Goal: Information Seeking & Learning: Check status

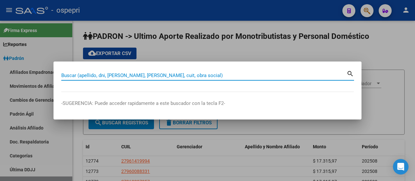
click at [364, 9] on div at bounding box center [207, 90] width 415 height 181
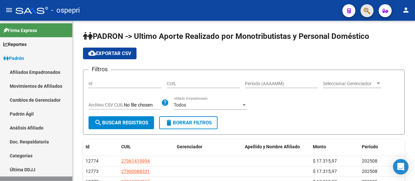
click at [363, 8] on button "button" at bounding box center [366, 10] width 13 height 13
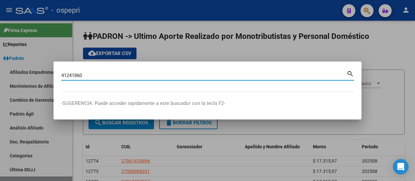
type input "41241860"
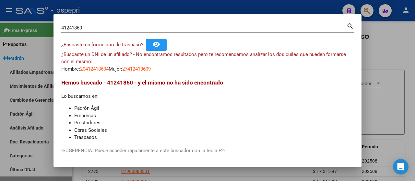
click at [99, 65] on app-link-go-to "20412418604" at bounding box center [94, 68] width 28 height 7
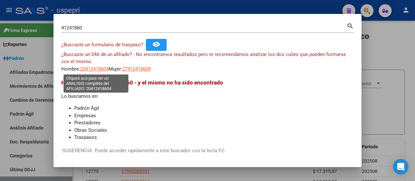
click at [100, 68] on span "20412418604" at bounding box center [94, 69] width 28 height 6
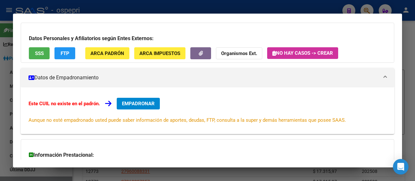
scroll to position [119, 0]
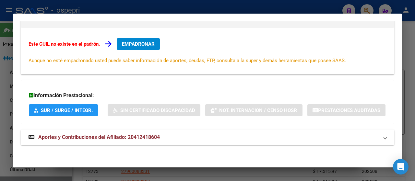
click at [90, 138] on span "Aportes y Contribuciones del Afiliado: 20412418604" at bounding box center [98, 137] width 121 height 6
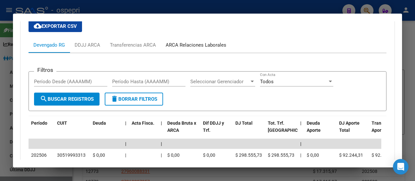
click at [197, 49] on div "ARCA Relaciones Laborales" at bounding box center [195, 44] width 61 height 7
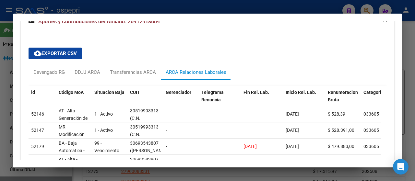
scroll to position [248, 0]
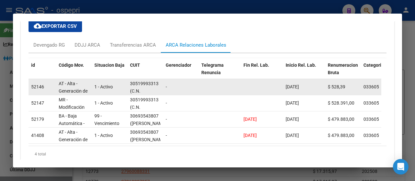
drag, startPoint x: 311, startPoint y: 100, endPoint x: 280, endPoint y: 104, distance: 30.7
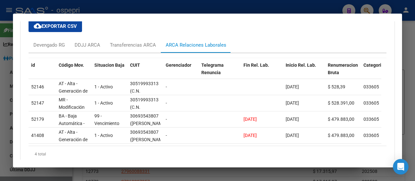
click at [284, 51] on div "cloud_download Exportar CSV Devengado RG DDJJ ARCA Transferencias ARCA ARCA Rel…" at bounding box center [207, 91] width 358 height 152
click at [299, 5] on div at bounding box center [207, 90] width 415 height 181
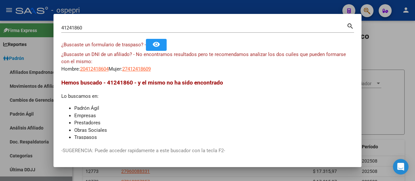
drag, startPoint x: 369, startPoint y: 9, endPoint x: 362, endPoint y: 10, distance: 6.8
click at [368, 10] on div at bounding box center [207, 90] width 415 height 181
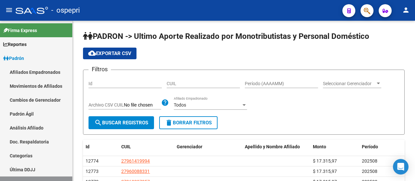
click at [362, 10] on button "button" at bounding box center [366, 10] width 13 height 13
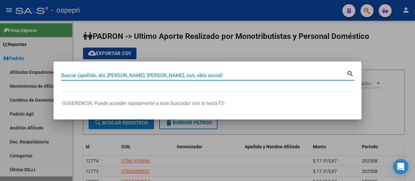
paste input "13934382"
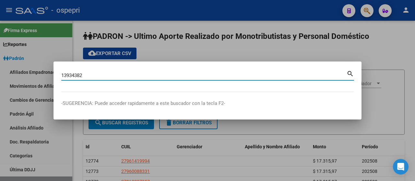
type input "13934382"
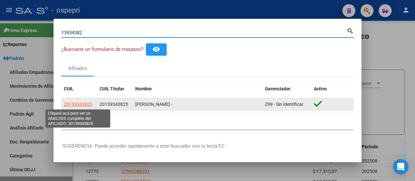
click at [88, 103] on span "20139343825" at bounding box center [78, 104] width 28 height 5
copy span "2"
type textarea "20139343825"
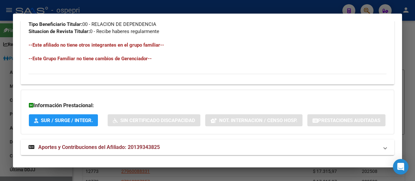
scroll to position [386, 0]
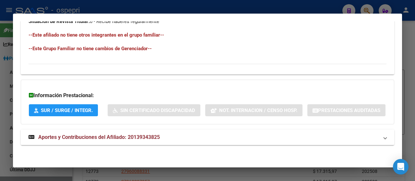
click at [128, 140] on span "Aportes y Contribuciones del Afiliado: 20139343825" at bounding box center [98, 137] width 121 height 6
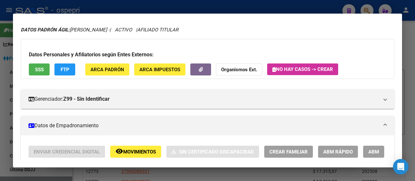
scroll to position [0, 0]
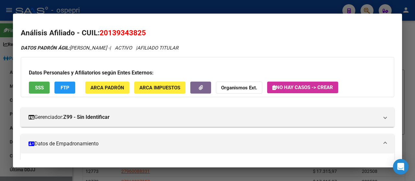
click at [250, 88] on strong "Organismos Ext." at bounding box center [239, 88] width 36 height 6
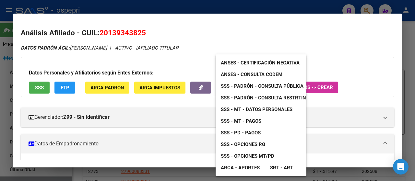
click at [248, 86] on span "SSS - Padrón - Consulta Pública" at bounding box center [262, 86] width 83 height 6
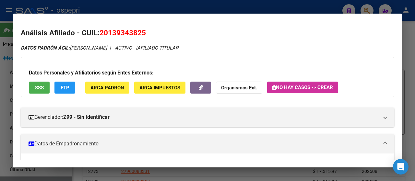
click at [235, 88] on strong "Organismos Ext." at bounding box center [239, 88] width 36 height 6
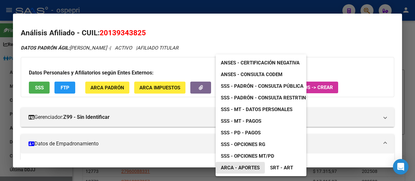
click at [238, 168] on span "ARCA - Aportes" at bounding box center [240, 168] width 39 height 6
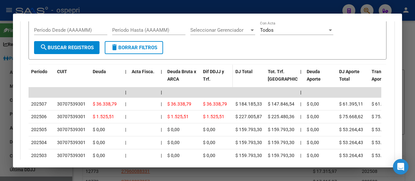
scroll to position [583, 0]
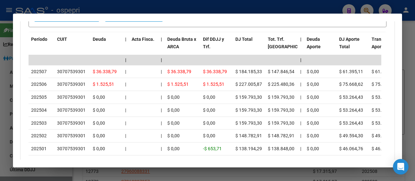
click at [406, 33] on div at bounding box center [207, 90] width 415 height 181
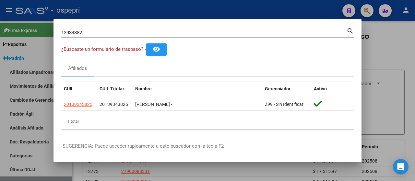
click at [378, 40] on div at bounding box center [207, 90] width 415 height 181
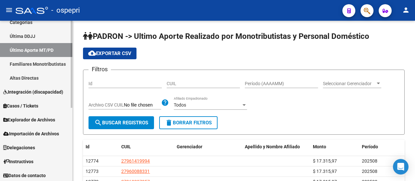
scroll to position [135, 0]
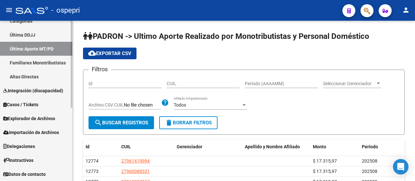
click at [32, 119] on span "Explorador de Archivos" at bounding box center [29, 118] width 52 height 7
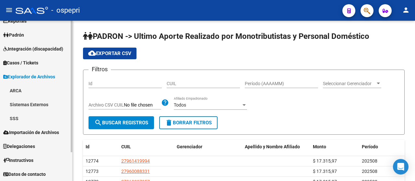
scroll to position [23, 0]
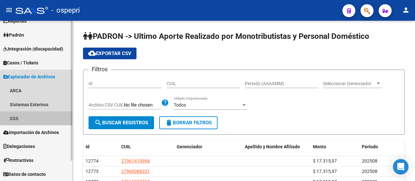
click at [17, 118] on link "SSS" at bounding box center [36, 118] width 72 height 14
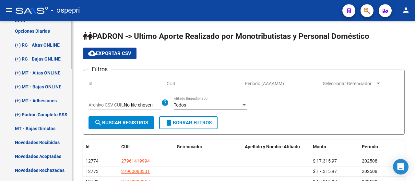
scroll to position [153, 0]
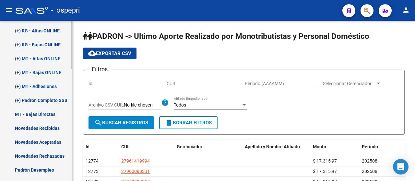
click at [51, 127] on link "Novedades Recibidas" at bounding box center [36, 128] width 72 height 14
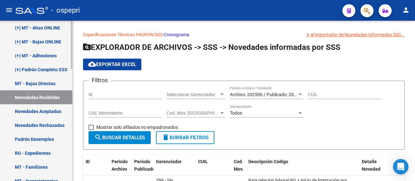
scroll to position [218, 0]
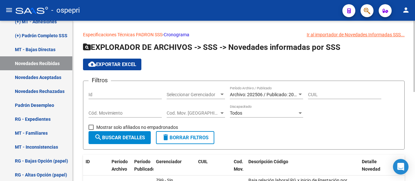
click at [298, 94] on div at bounding box center [300, 94] width 6 height 5
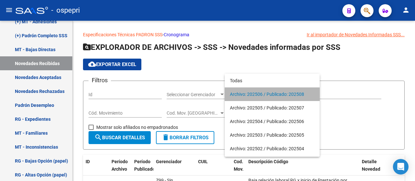
click at [273, 93] on span "Archivo: 202506 / Publicado: 202508" at bounding box center [272, 94] width 85 height 14
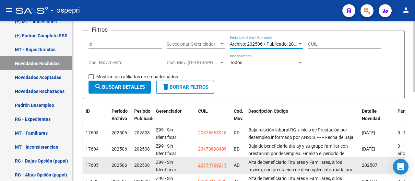
scroll to position [97, 0]
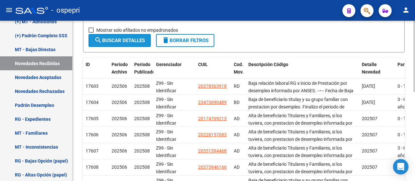
click at [131, 40] on span "search Buscar Detalles" at bounding box center [119, 41] width 51 height 6
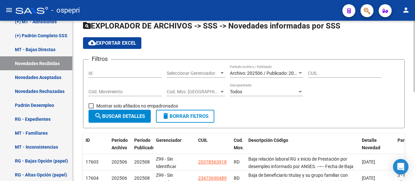
scroll to position [0, 0]
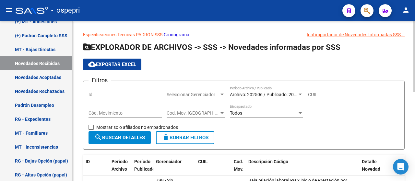
click at [116, 64] on span "cloud_download Exportar EXCEL" at bounding box center [112, 65] width 48 height 6
click at [367, 15] on span "button" at bounding box center [366, 10] width 6 height 13
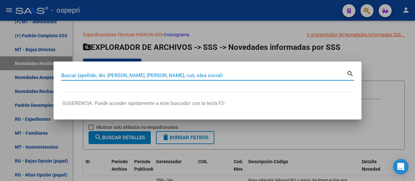
paste input "47369048"
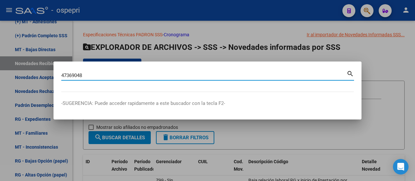
type input "47369048"
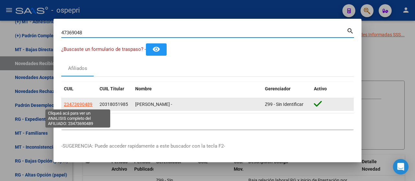
click at [76, 102] on span "23473690489" at bounding box center [78, 104] width 28 height 5
type textarea "23473690489"
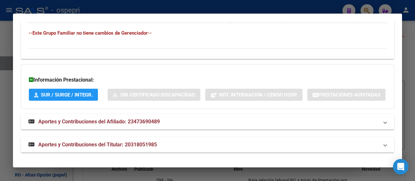
scroll to position [488, 0]
click at [112, 120] on span "Aportes y Contribuciones del Afiliado: 23473690489" at bounding box center [98, 122] width 121 height 6
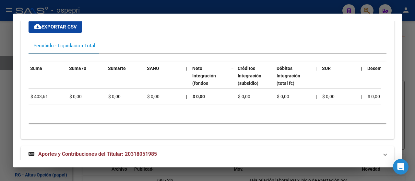
scroll to position [0, 560]
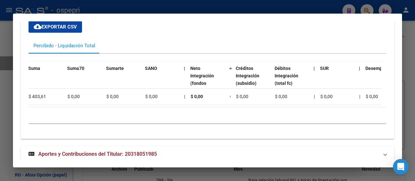
click at [301, 7] on div at bounding box center [207, 90] width 415 height 181
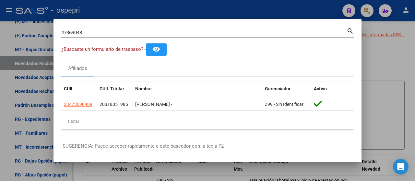
click at [370, 9] on div at bounding box center [207, 90] width 415 height 181
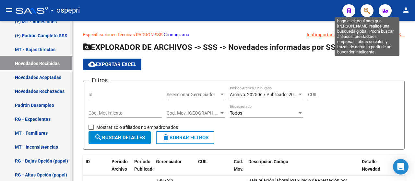
click at [368, 10] on icon "button" at bounding box center [366, 10] width 6 height 7
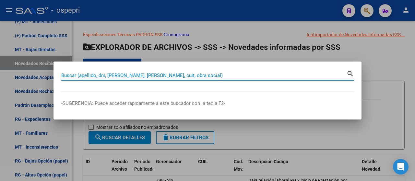
paste input "31805198"
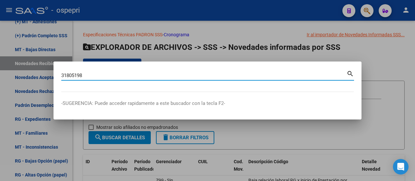
type input "31805198"
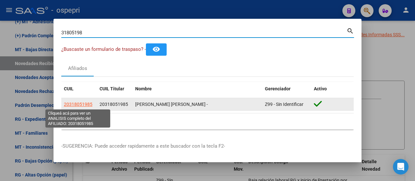
click at [80, 103] on span "20318051985" at bounding box center [78, 104] width 28 height 5
type textarea "20318051985"
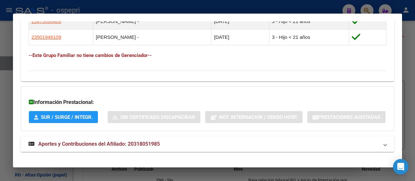
scroll to position [456, 0]
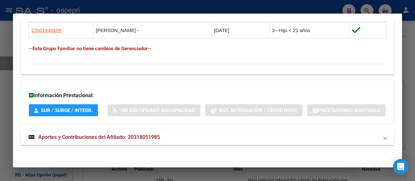
click at [108, 140] on span "Aportes y Contribuciones del Afiliado: 20318051985" at bounding box center [98, 137] width 121 height 6
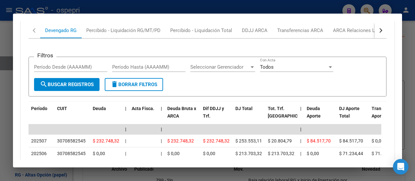
scroll to position [618, 0]
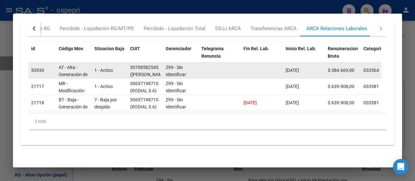
drag, startPoint x: 313, startPoint y: 69, endPoint x: 288, endPoint y: 72, distance: 25.5
click at [288, 72] on div "[DATE]" at bounding box center [303, 70] width 37 height 7
click at [275, 77] on datatable-body-cell at bounding box center [262, 71] width 42 height 16
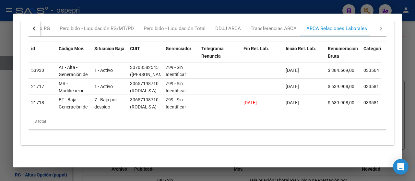
click at [224, 7] on div at bounding box center [207, 90] width 415 height 181
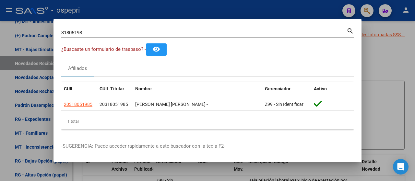
click at [377, 48] on div at bounding box center [207, 90] width 415 height 181
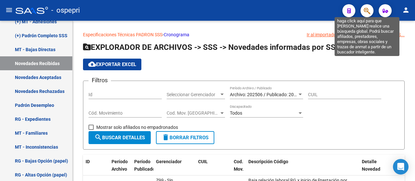
click at [365, 10] on icon "button" at bounding box center [366, 10] width 6 height 7
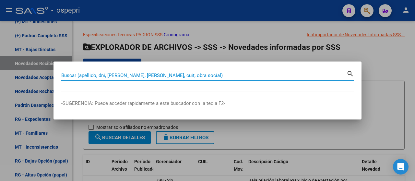
paste input "16980008"
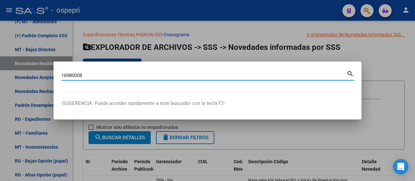
type input "16980008"
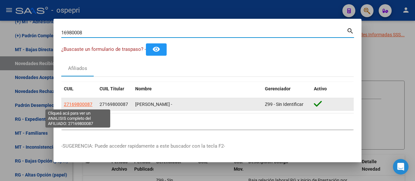
click at [79, 105] on span "27169800087" at bounding box center [78, 104] width 28 height 5
type textarea "27169800087"
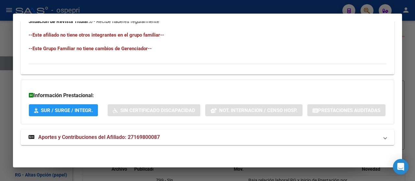
scroll to position [386, 0]
click at [141, 137] on span "Aportes y Contribuciones del Afiliado: 27169800087" at bounding box center [98, 137] width 121 height 6
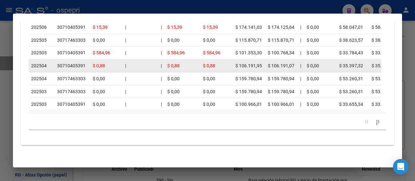
scroll to position [542, 0]
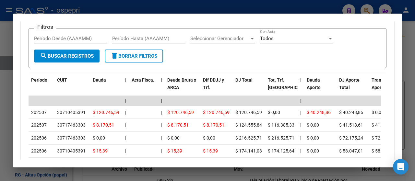
click at [336, 6] on div "ARCA Relaciones Laborales" at bounding box center [363, 1] width 61 height 7
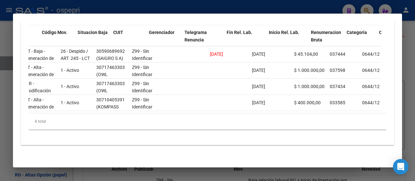
scroll to position [0, 17]
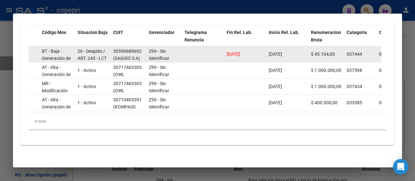
click at [126, 55] on div "30590689692" at bounding box center [127, 51] width 28 height 7
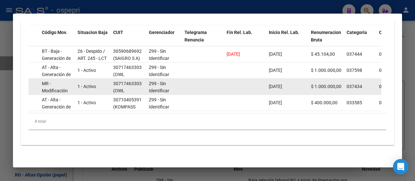
click at [100, 95] on datatable-body-cell "1 - Activo" at bounding box center [93, 87] width 36 height 16
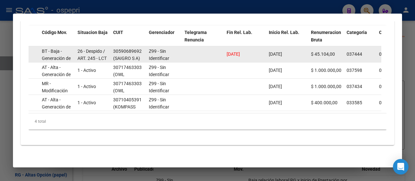
click at [127, 55] on div "30590689692" at bounding box center [127, 51] width 28 height 7
drag, startPoint x: 251, startPoint y: 82, endPoint x: 226, endPoint y: 80, distance: 25.7
click at [226, 58] on div "[DATE]" at bounding box center [244, 54] width 37 height 7
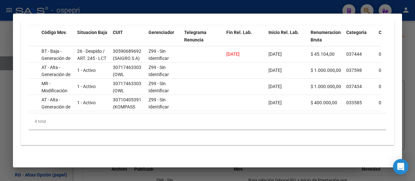
scroll to position [0, 0]
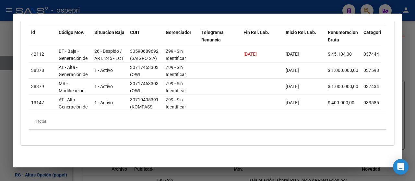
click at [44, 16] on div "Devengado RG" at bounding box center [33, 12] width 31 height 7
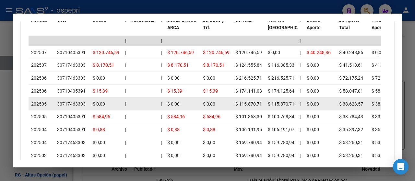
scroll to position [612, 0]
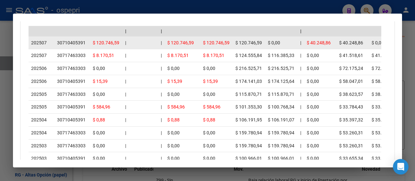
click at [67, 47] on div "30710405391" at bounding box center [71, 42] width 28 height 7
click at [69, 47] on div "30710405391" at bounding box center [71, 42] width 28 height 7
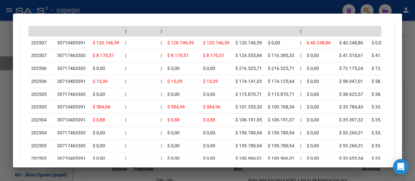
click at [182, 5] on div at bounding box center [207, 90] width 415 height 181
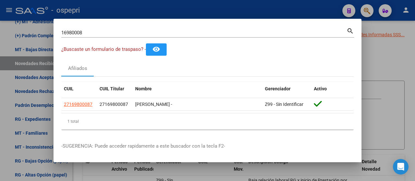
click at [390, 56] on div at bounding box center [207, 90] width 415 height 181
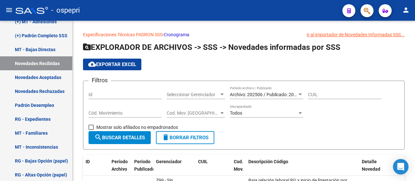
click at [363, 10] on button "button" at bounding box center [366, 10] width 13 height 13
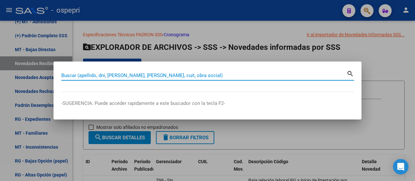
drag, startPoint x: 104, startPoint y: 75, endPoint x: 75, endPoint y: 74, distance: 29.2
click at [75, 74] on input "Buscar (apellido, dni, [PERSON_NAME], [PERSON_NAME], cuit, obra social)" at bounding box center [203, 76] width 285 height 6
paste input "16980008"
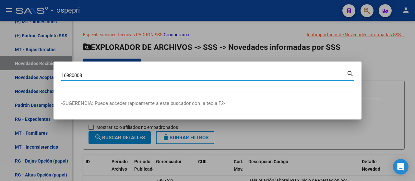
type input "16980008"
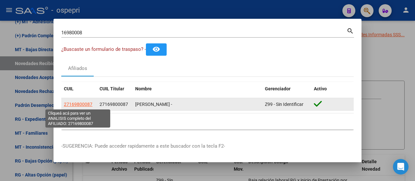
click at [84, 103] on span "27169800087" at bounding box center [78, 104] width 28 height 5
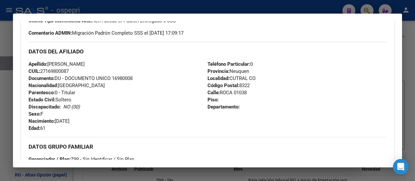
scroll to position [386, 0]
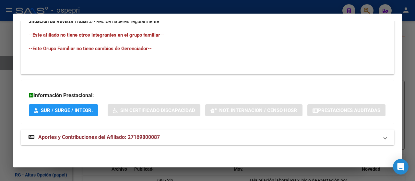
click at [140, 138] on span "Aportes y Contribuciones del Afiliado: 27169800087" at bounding box center [98, 137] width 121 height 6
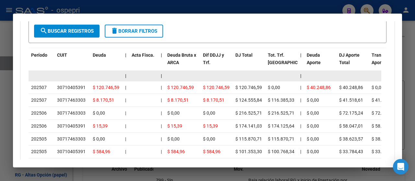
scroll to position [586, 0]
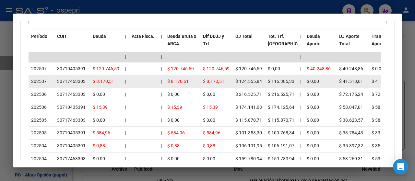
click at [71, 85] on div "30717463303" at bounding box center [71, 81] width 28 height 7
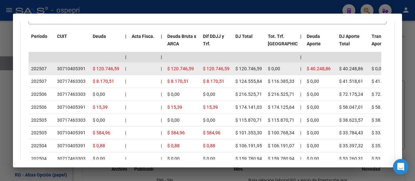
click at [73, 73] on div "30710405391" at bounding box center [71, 68] width 28 height 7
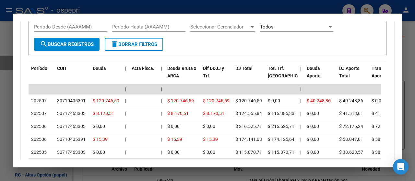
scroll to position [489, 0]
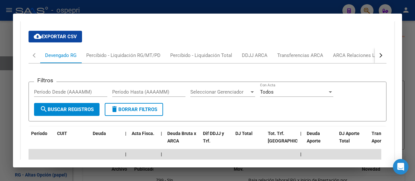
click at [377, 58] on div "button" at bounding box center [379, 55] width 5 height 5
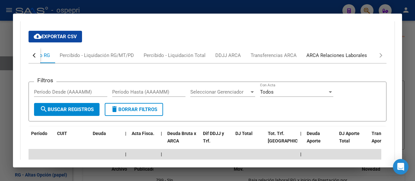
click at [355, 59] on div "ARCA Relaciones Laborales" at bounding box center [336, 55] width 61 height 7
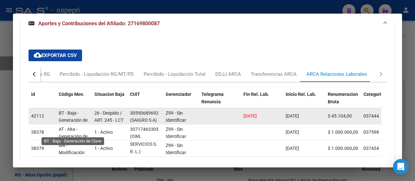
scroll to position [504, 0]
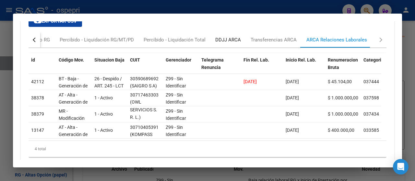
click at [228, 43] on div "DDJJ ARCA" at bounding box center [228, 39] width 26 height 7
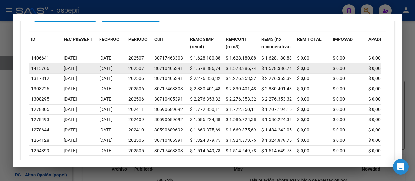
scroll to position [604, 0]
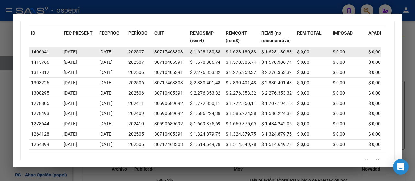
click at [166, 56] on div "30717463303" at bounding box center [168, 51] width 28 height 7
click at [136, 54] on span "202507" at bounding box center [136, 51] width 16 height 5
click at [168, 56] on div "30717463303" at bounding box center [168, 51] width 28 height 7
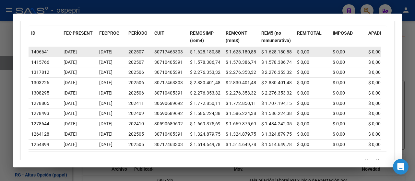
click at [168, 56] on div "30717463303" at bounding box center [168, 51] width 28 height 7
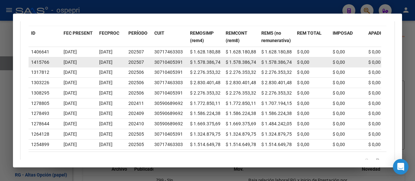
click at [168, 66] on div "30710405391" at bounding box center [168, 62] width 28 height 7
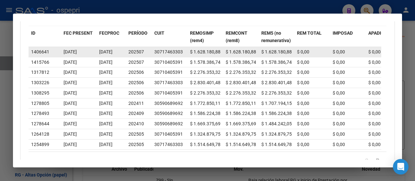
click at [167, 56] on div "30717463303" at bounding box center [168, 51] width 28 height 7
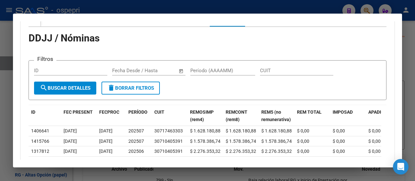
scroll to position [507, 0]
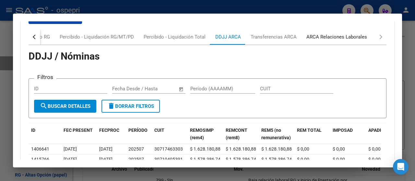
click at [318, 40] on div "ARCA Relaciones Laborales" at bounding box center [336, 36] width 61 height 7
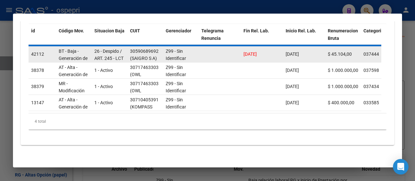
scroll to position [550, 0]
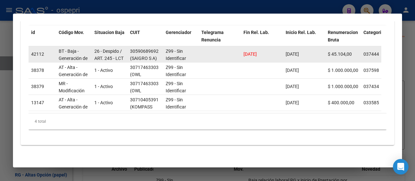
click at [141, 55] on div "30590689692" at bounding box center [144, 51] width 28 height 7
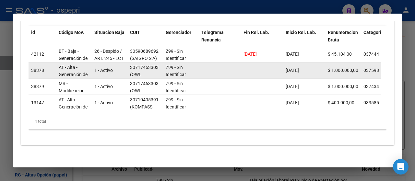
scroll to position [16, 0]
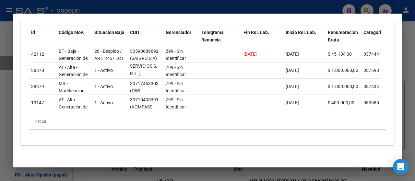
drag, startPoint x: 298, startPoint y: 7, endPoint x: 292, endPoint y: 6, distance: 5.9
click at [295, 6] on div at bounding box center [207, 90] width 415 height 181
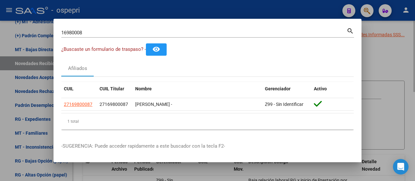
drag, startPoint x: 375, startPoint y: 48, endPoint x: 370, endPoint y: 43, distance: 6.9
click at [374, 46] on div at bounding box center [207, 90] width 415 height 181
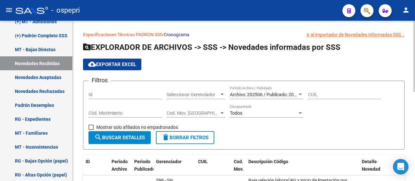
click at [297, 94] on div at bounding box center [300, 94] width 6 height 5
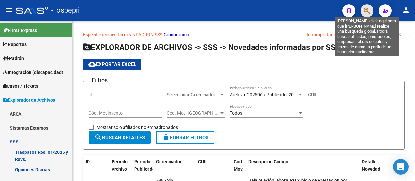
click at [367, 10] on icon "button" at bounding box center [366, 10] width 6 height 7
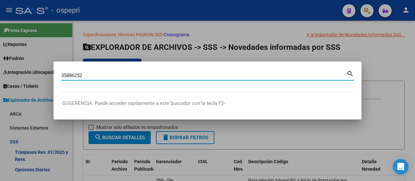
type input "35886252"
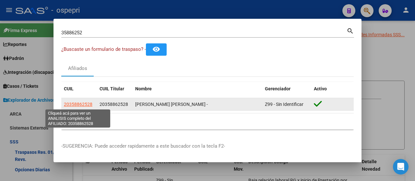
click at [80, 105] on span "20358862528" at bounding box center [78, 104] width 28 height 5
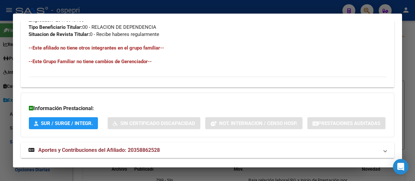
scroll to position [386, 0]
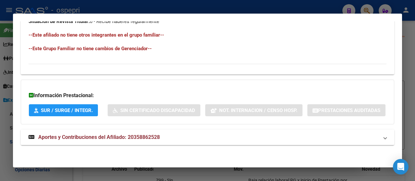
click at [84, 136] on span "Aportes y Contribuciones del Afiliado: 20358862528" at bounding box center [98, 137] width 121 height 6
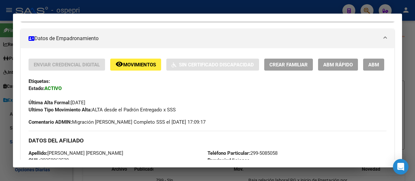
scroll to position [0, 0]
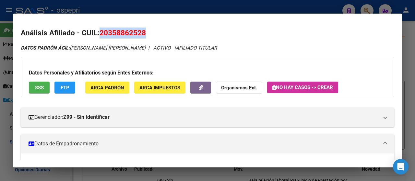
drag, startPoint x: 147, startPoint y: 31, endPoint x: 99, endPoint y: 36, distance: 48.2
click at [99, 36] on h2 "Análisis Afiliado - CUIL: 20358862528" at bounding box center [207, 33] width 373 height 11
copy span "20358862528"
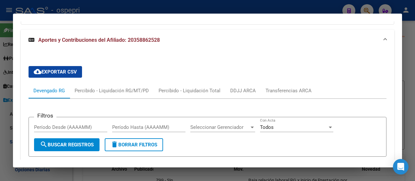
scroll to position [583, 0]
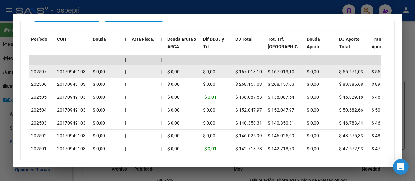
click at [71, 75] on div "20170949103" at bounding box center [71, 71] width 28 height 7
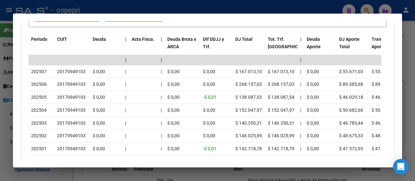
drag, startPoint x: 316, startPoint y: 5, endPoint x: 325, endPoint y: 4, distance: 8.8
click at [316, 4] on div at bounding box center [207, 90] width 415 height 181
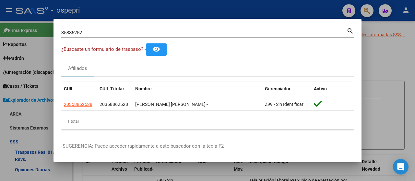
click at [365, 11] on div at bounding box center [207, 90] width 415 height 181
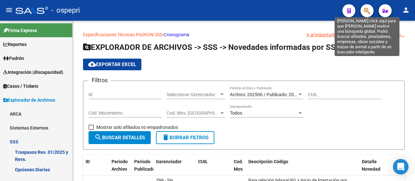
click at [363, 10] on button "button" at bounding box center [366, 10] width 13 height 13
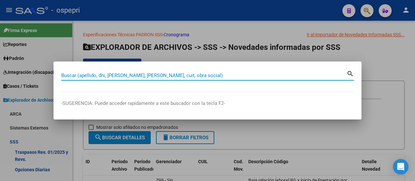
paste input "37440413"
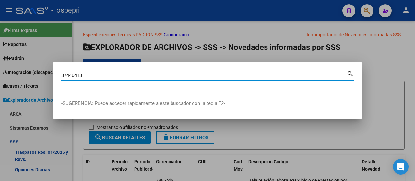
type input "37440413"
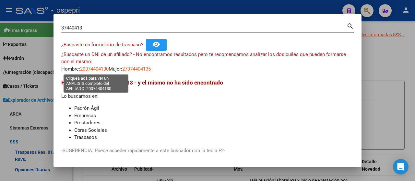
click at [94, 70] on span "20374404130" at bounding box center [94, 69] width 28 height 6
type textarea "20374404130"
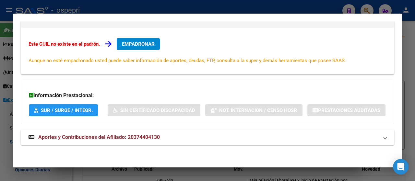
scroll to position [119, 0]
click at [98, 138] on span "Aportes y Contribuciones del Afiliado: 20374404130" at bounding box center [98, 137] width 121 height 6
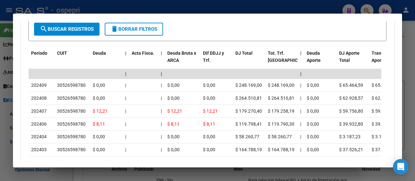
scroll to position [286, 0]
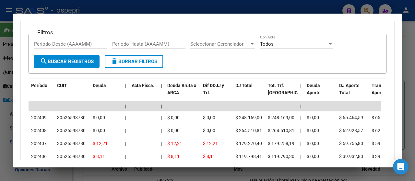
click at [334, 11] on div "ARCA Relaciones Laborales" at bounding box center [363, 7] width 61 height 7
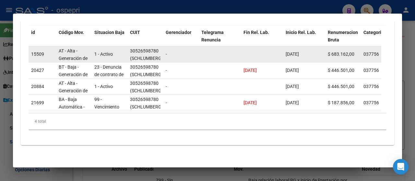
click at [144, 55] on div "30526598780" at bounding box center [144, 50] width 28 height 7
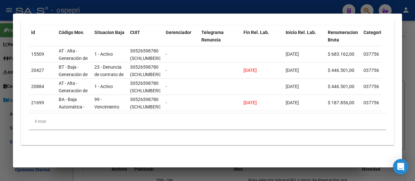
click at [310, 10] on div at bounding box center [207, 90] width 415 height 181
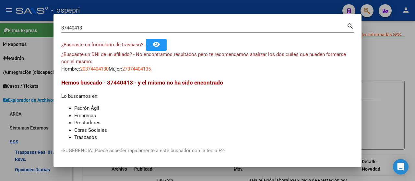
drag, startPoint x: 375, startPoint y: 28, endPoint x: 369, endPoint y: 19, distance: 10.0
click at [373, 27] on div at bounding box center [207, 90] width 415 height 181
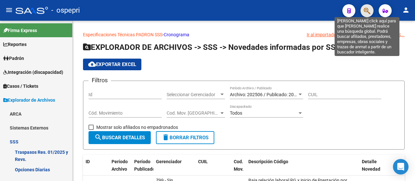
click at [367, 11] on icon "button" at bounding box center [366, 10] width 6 height 7
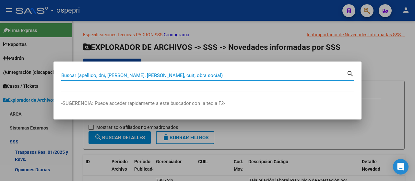
paste input "30999515"
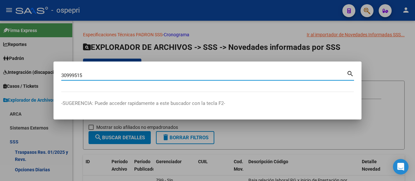
type input "30999515"
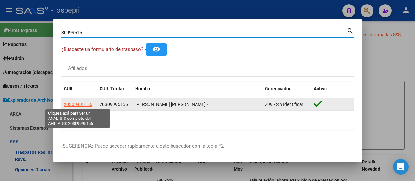
click at [81, 104] on span "20309995156" at bounding box center [78, 104] width 28 height 5
type textarea "20309995156"
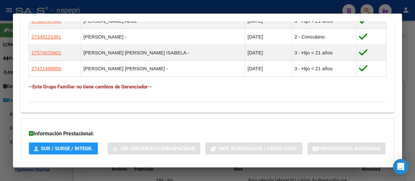
scroll to position [456, 0]
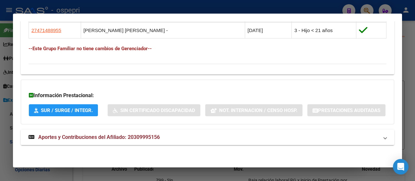
click at [118, 136] on span "Aportes y Contribuciones del Afiliado: 20309995156" at bounding box center [98, 137] width 121 height 6
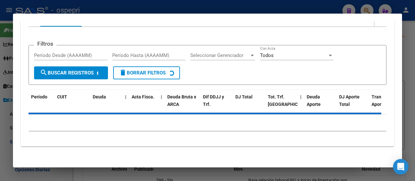
scroll to position [574, 0]
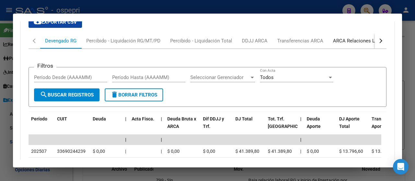
click at [342, 44] on div "ARCA Relaciones Laborales" at bounding box center [363, 40] width 61 height 7
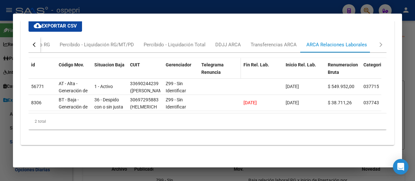
scroll to position [607, 0]
click at [282, 23] on div "cloud_download Exportar CSV Devengado RG Percibido - Liquidación RG/MT/PD Perci…" at bounding box center [207, 75] width 358 height 120
click at [274, 7] on div at bounding box center [207, 90] width 415 height 181
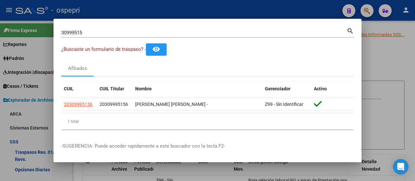
drag, startPoint x: 372, startPoint y: 12, endPoint x: 369, endPoint y: 10, distance: 4.0
click at [369, 10] on div at bounding box center [207, 90] width 415 height 181
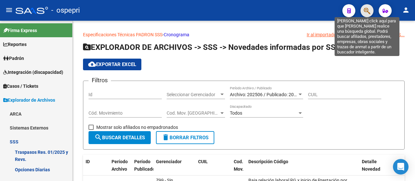
click at [369, 10] on icon "button" at bounding box center [366, 10] width 6 height 7
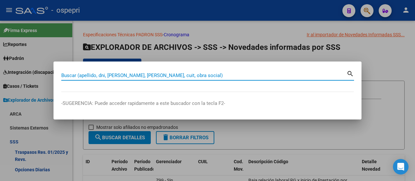
paste input "37172809"
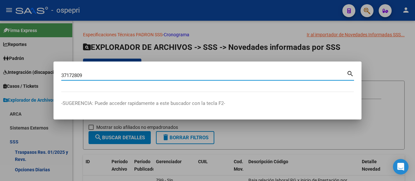
type input "37172809"
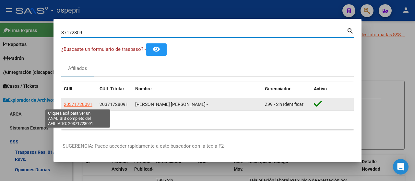
click at [85, 106] on span "20371728091" at bounding box center [78, 104] width 28 height 5
type textarea "20371728091"
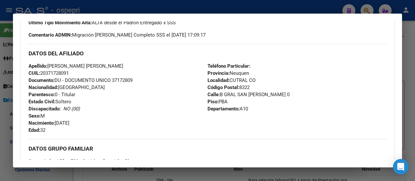
scroll to position [324, 0]
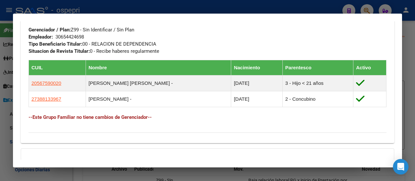
click at [132, 121] on h4 "--Este Grupo Familiar no tiene cambios de Gerenciador--" at bounding box center [207, 117] width 358 height 7
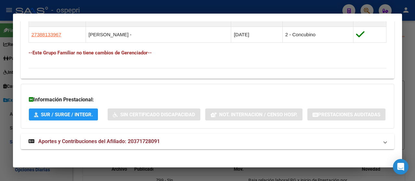
scroll to position [425, 0]
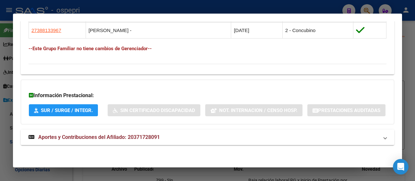
click at [121, 135] on span "Aportes y Contribuciones del Afiliado: 20371728091" at bounding box center [98, 137] width 121 height 6
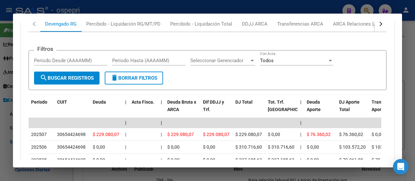
scroll to position [510, 0]
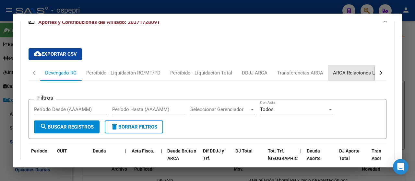
drag, startPoint x: 354, startPoint y: 105, endPoint x: 350, endPoint y: 100, distance: 6.2
click at [352, 76] on div "ARCA Relaciones Laborales" at bounding box center [363, 72] width 61 height 7
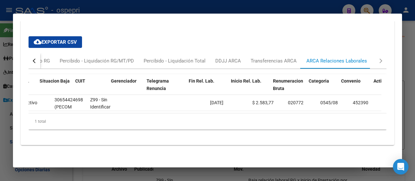
scroll to position [0, 0]
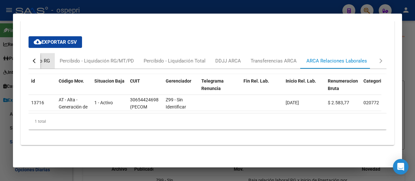
click at [43, 57] on div "Devengado RG" at bounding box center [33, 60] width 31 height 7
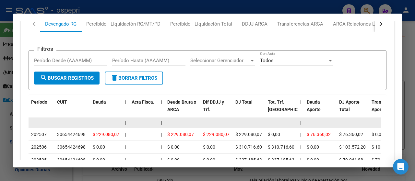
scroll to position [624, 0]
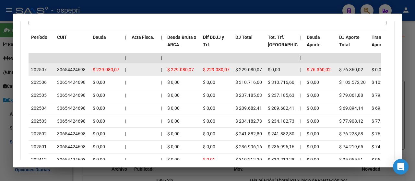
click at [69, 74] on div "30654424698" at bounding box center [71, 69] width 28 height 7
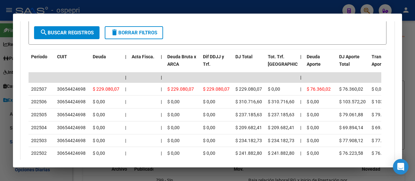
scroll to position [583, 0]
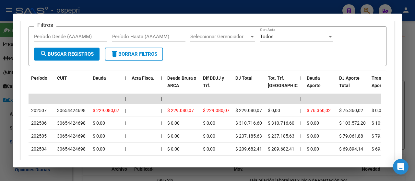
click at [346, 4] on div "ARCA Relaciones Laborales" at bounding box center [363, -1] width 61 height 7
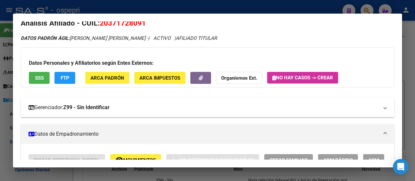
scroll to position [0, 0]
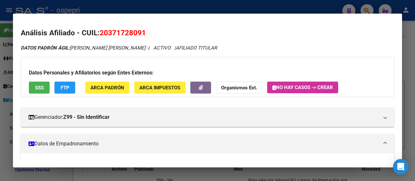
drag, startPoint x: 150, startPoint y: 33, endPoint x: 101, endPoint y: 34, distance: 48.6
click at [101, 34] on h2 "Análisis Afiliado - CUIL: 20371728091" at bounding box center [207, 33] width 373 height 11
copy span "20371728091"
drag, startPoint x: 296, startPoint y: 8, endPoint x: 301, endPoint y: 4, distance: 6.0
click at [297, 6] on div at bounding box center [207, 90] width 415 height 181
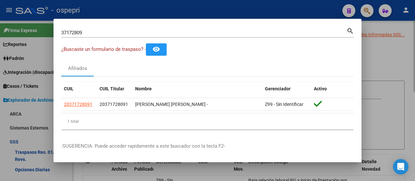
click at [378, 26] on div at bounding box center [207, 90] width 415 height 181
